Goal: Information Seeking & Learning: Learn about a topic

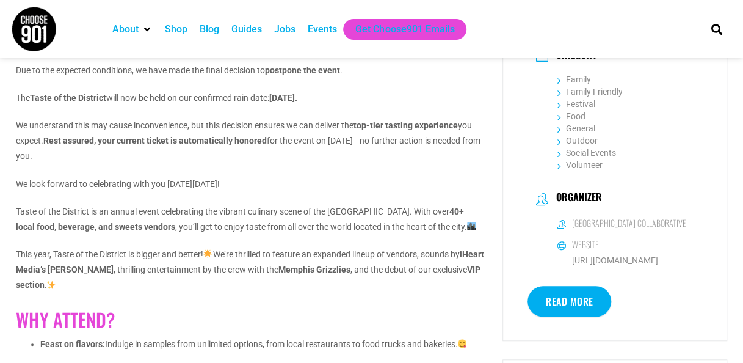
scroll to position [321, 0]
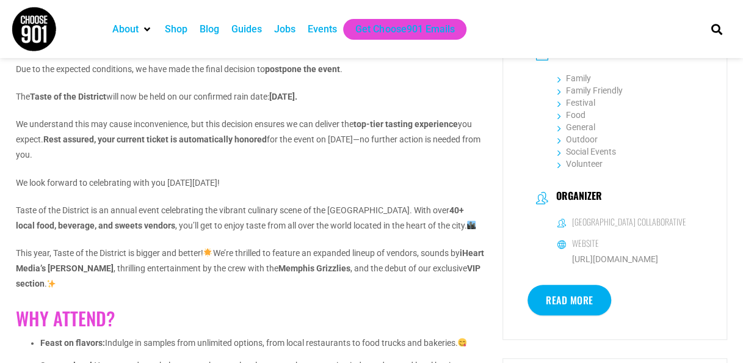
click at [207, 243] on div "Due to the expected conditions, we have made the final decision to postpone the…" at bounding box center [250, 322] width 468 height 520
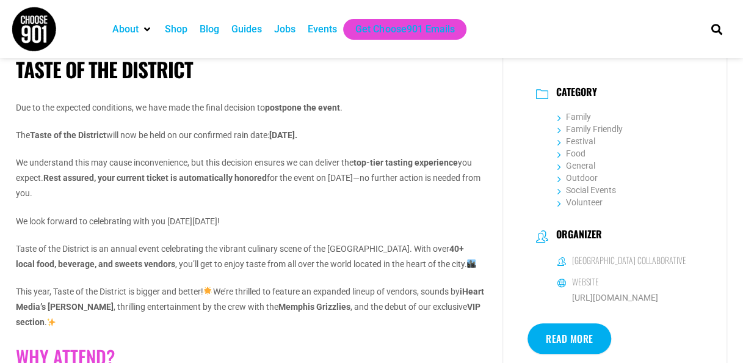
scroll to position [294, 0]
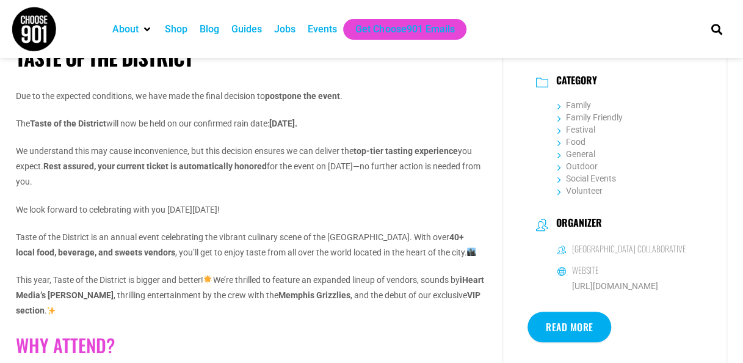
click at [397, 216] on div "Due to the expected conditions, we have made the final decision to postpone the…" at bounding box center [250, 349] width 468 height 520
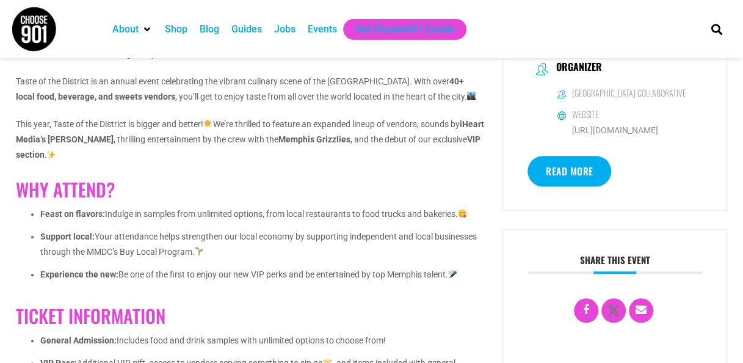
scroll to position [409, 0]
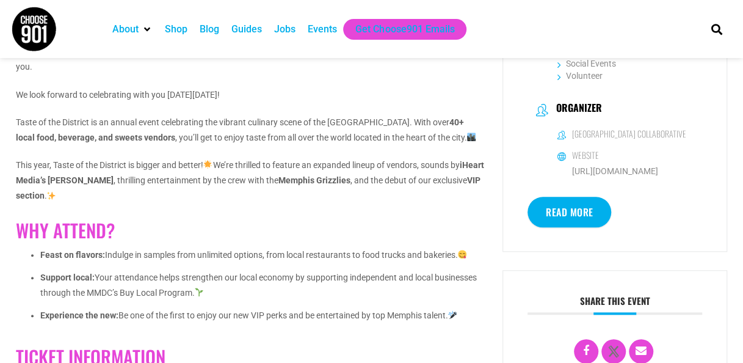
click at [575, 220] on link "Read More" at bounding box center [570, 212] width 84 height 31
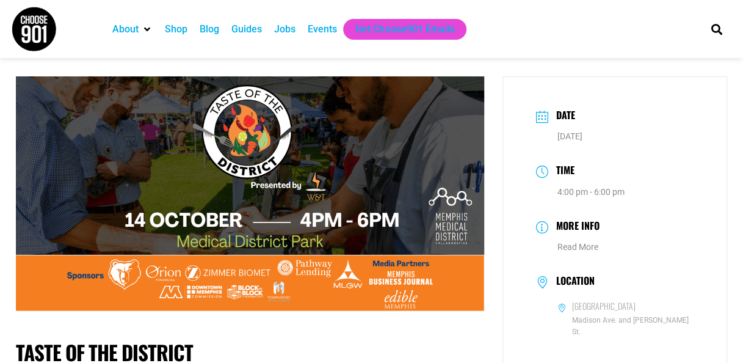
click at [224, 85] on img at bounding box center [250, 193] width 468 height 234
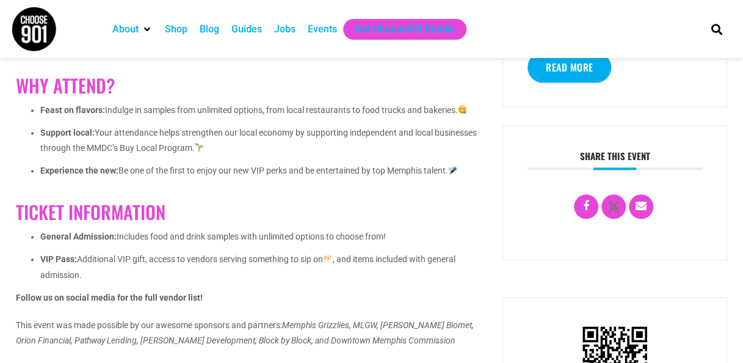
scroll to position [565, 0]
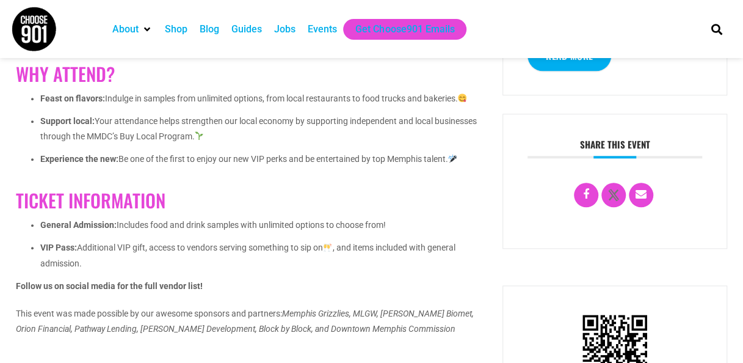
drag, startPoint x: 720, startPoint y: 161, endPoint x: 720, endPoint y: 191, distance: 29.3
click at [720, 191] on div "Share this event" at bounding box center [615, 181] width 225 height 135
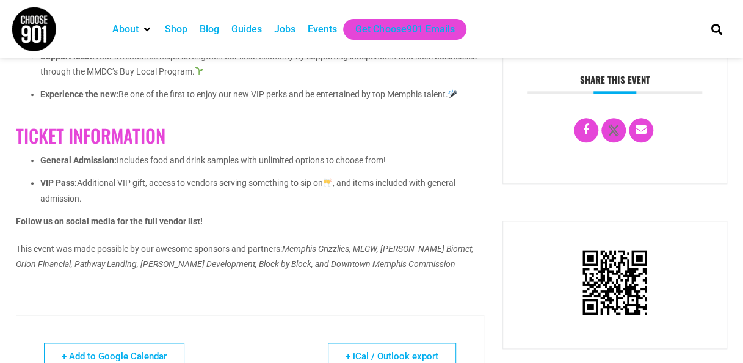
scroll to position [649, 0]
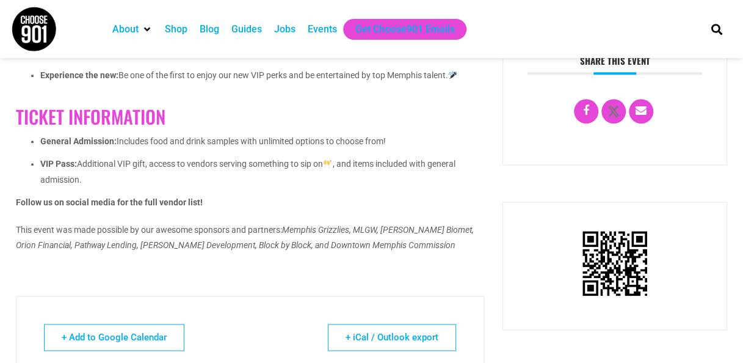
click at [224, 85] on li "Experience the new: Be one of the first to enjoy our new VIP perks and be enter…" at bounding box center [262, 79] width 444 height 23
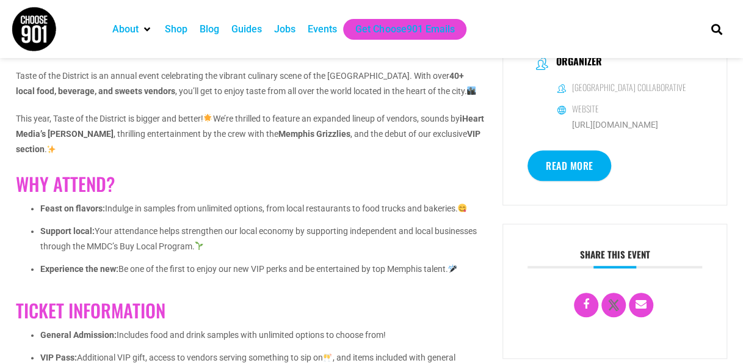
scroll to position [446, 0]
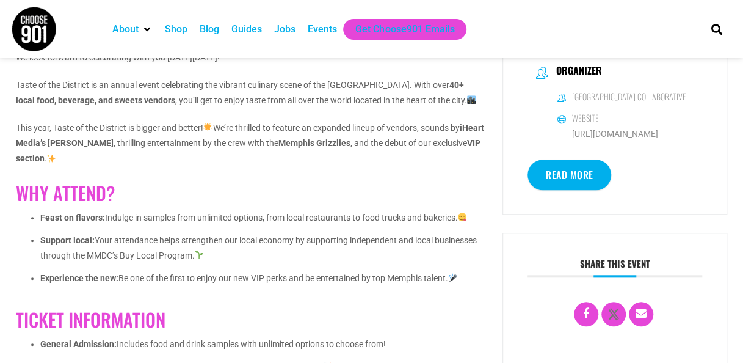
click at [583, 177] on link "Read More" at bounding box center [570, 174] width 84 height 31
